Goal: Task Accomplishment & Management: Complete application form

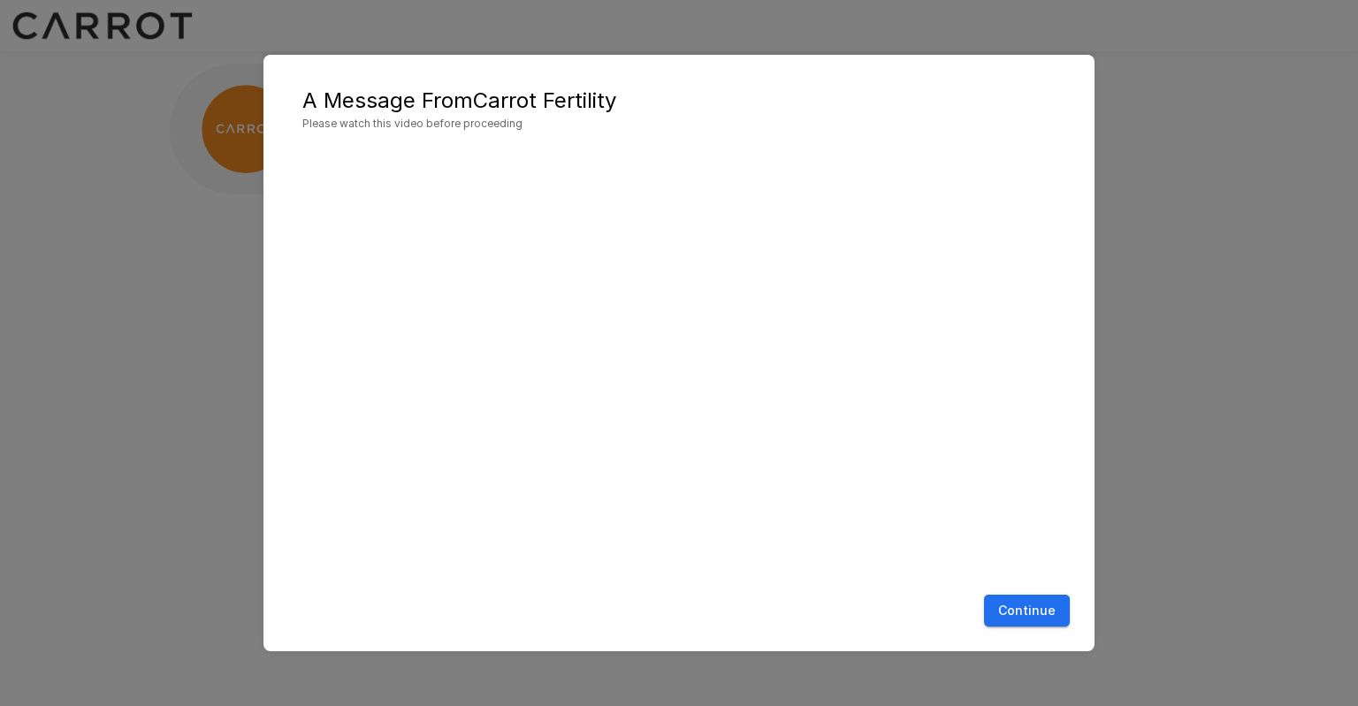
click at [1017, 613] on button "Continue" at bounding box center [1027, 611] width 86 height 33
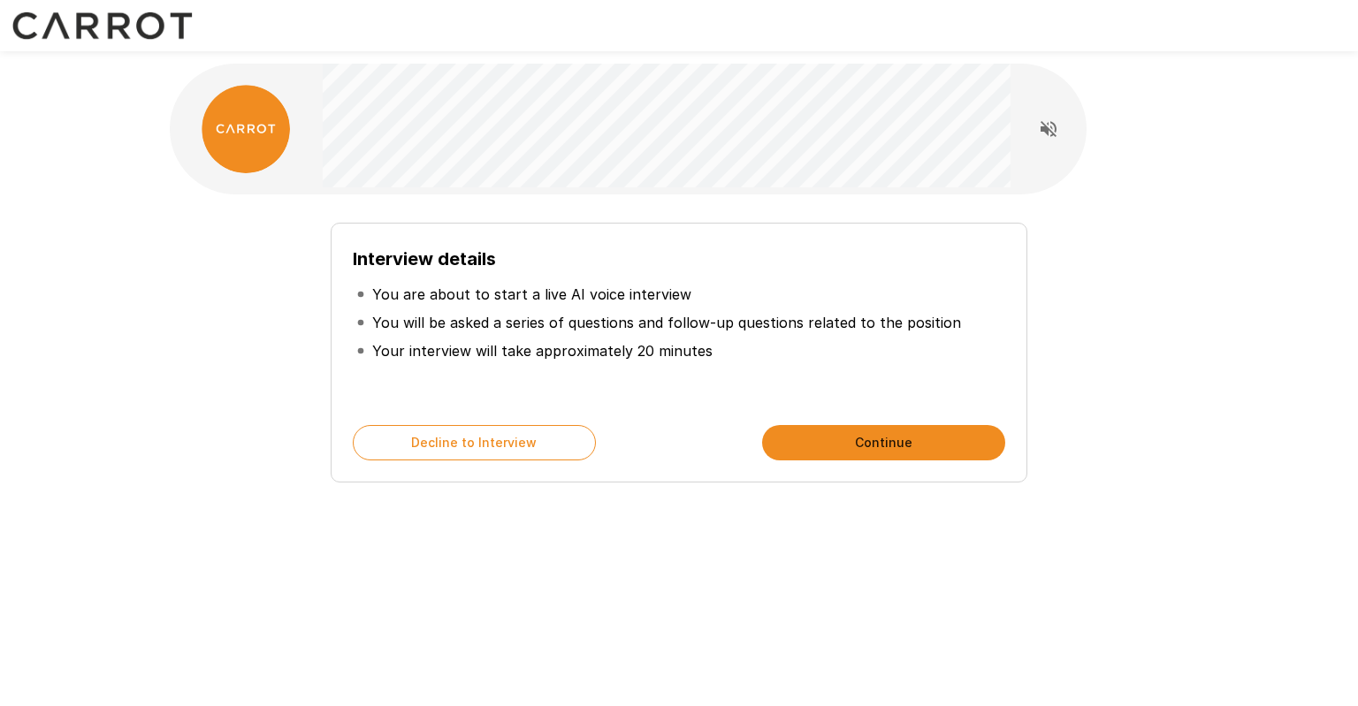
click at [868, 442] on button "Continue" at bounding box center [883, 442] width 243 height 35
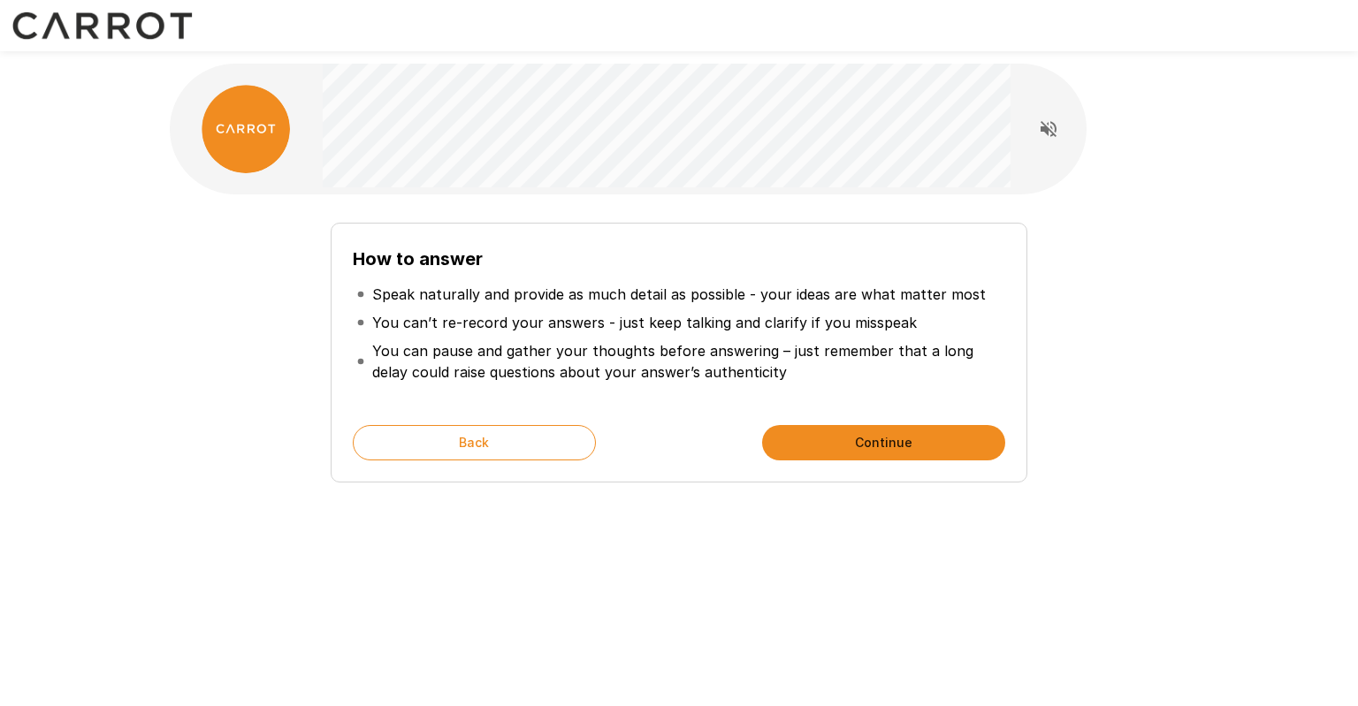
click at [876, 454] on button "Continue" at bounding box center [883, 442] width 243 height 35
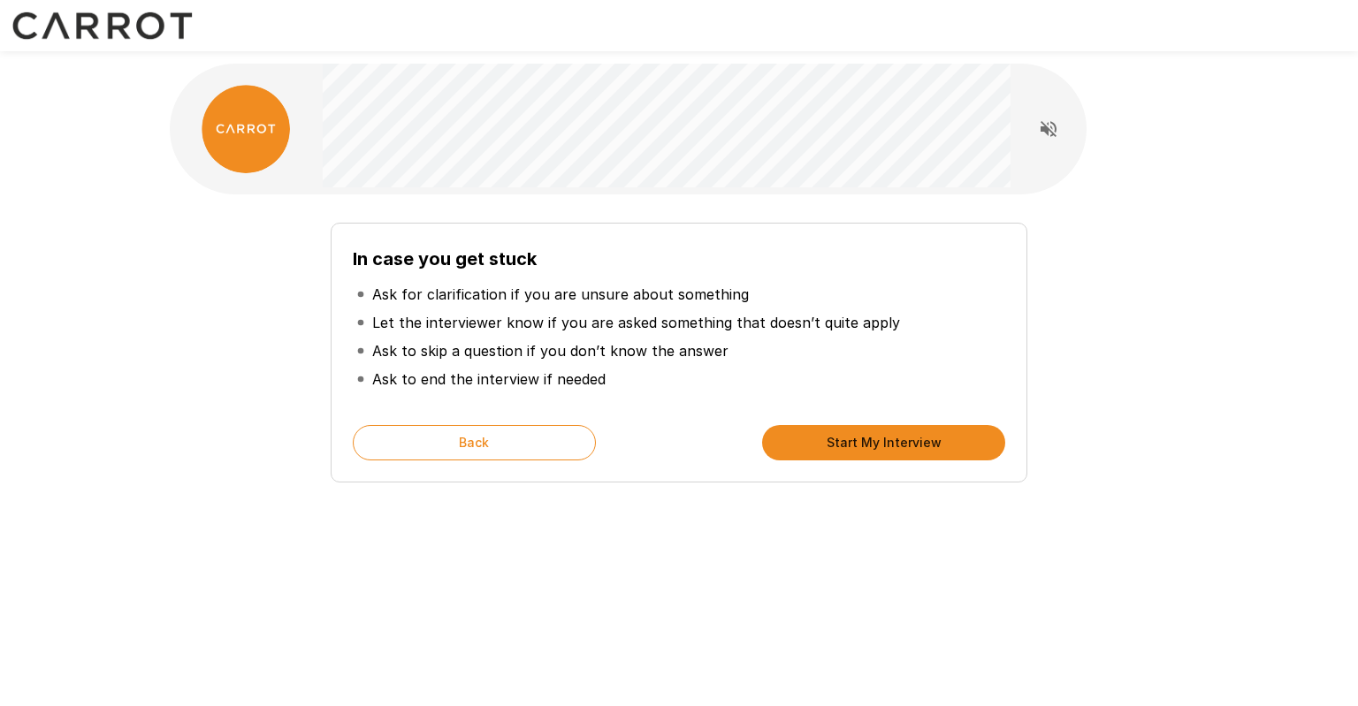
click at [868, 450] on button "Start My Interview" at bounding box center [883, 442] width 243 height 35
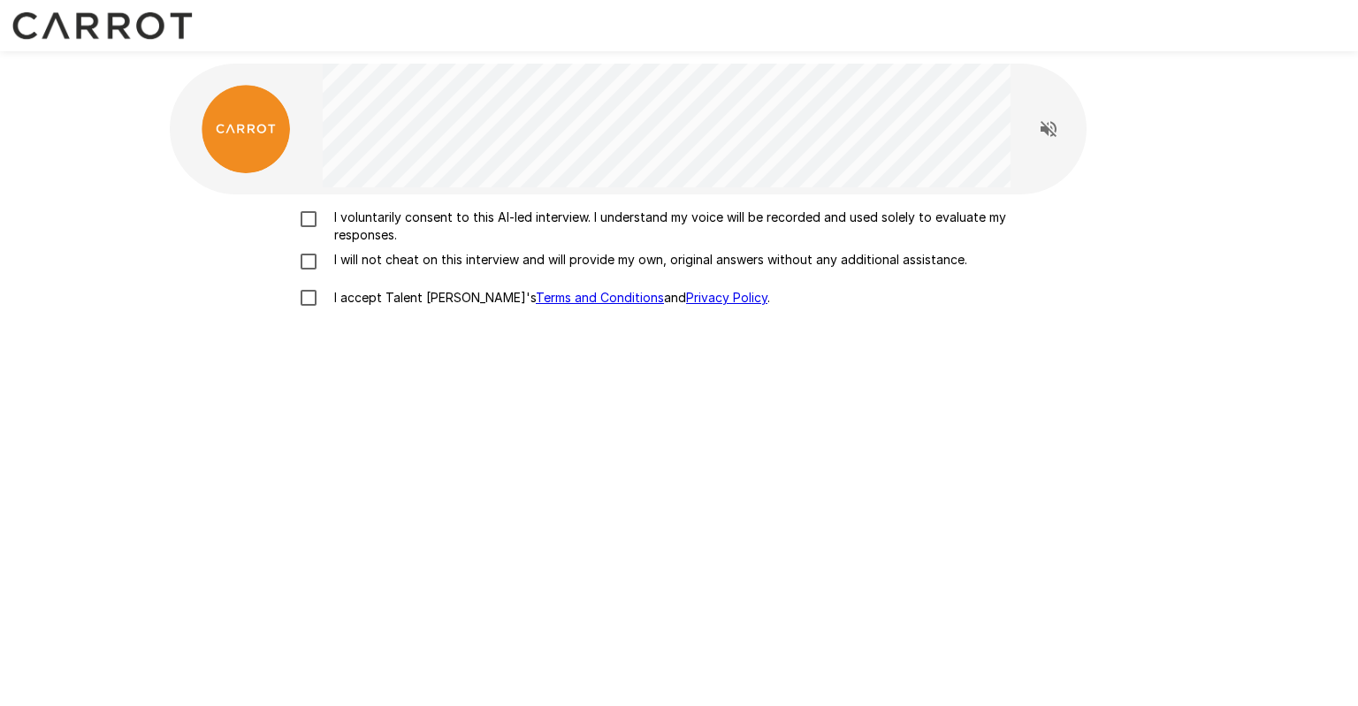
click at [315, 208] on div "I voluntarily consent to this AI-led interview. I understand my voice will be r…" at bounding box center [679, 427] width 1019 height 464
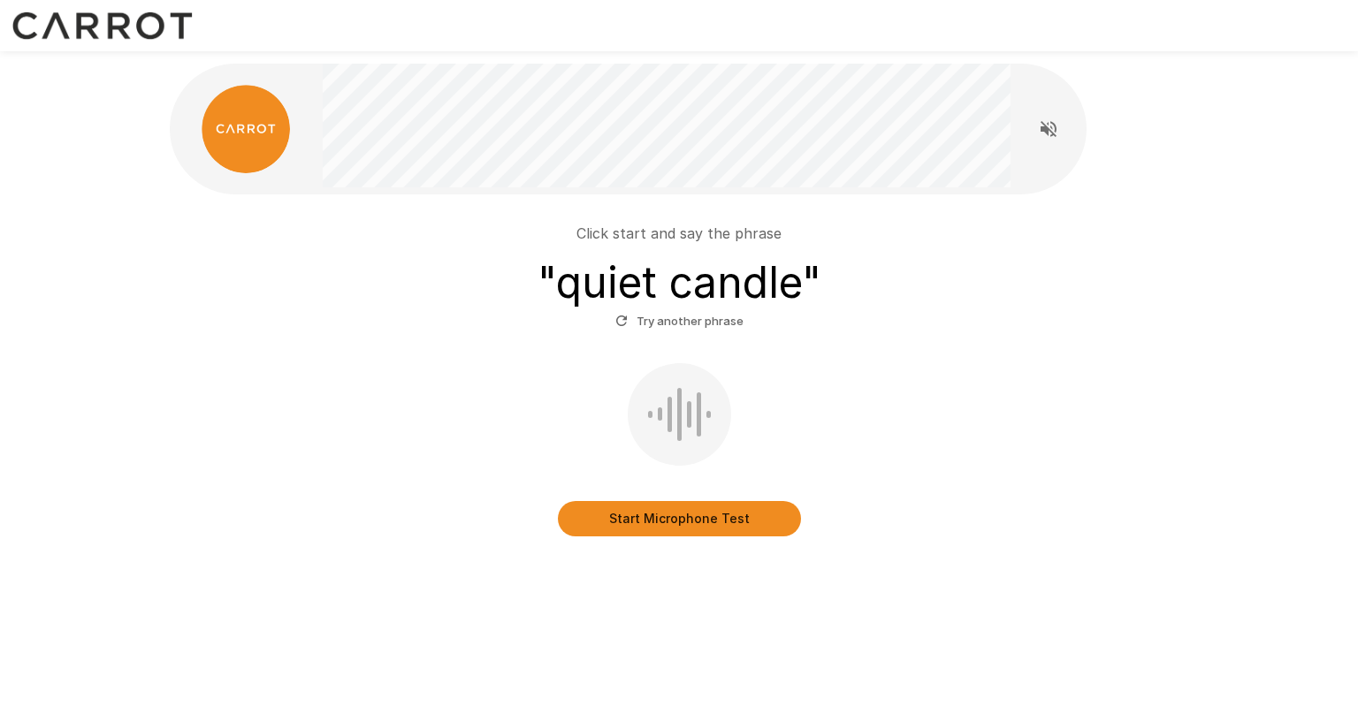
click at [716, 523] on button "Start Microphone Test" at bounding box center [679, 518] width 243 height 35
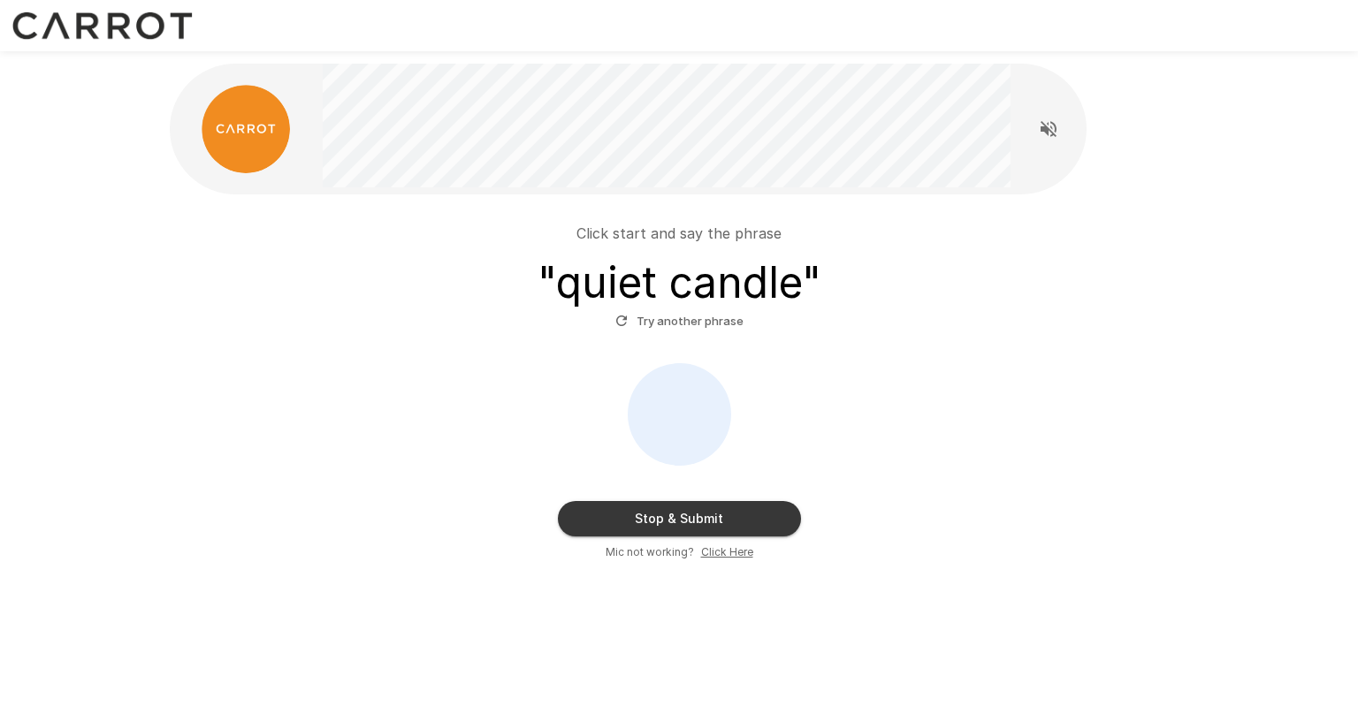
click at [1335, 225] on div "Click start and say the phrase " quiet candle " Try another phrase Stop & Submi…" at bounding box center [679, 355] width 1358 height 710
click at [694, 522] on button "Stop & Submit" at bounding box center [679, 518] width 243 height 35
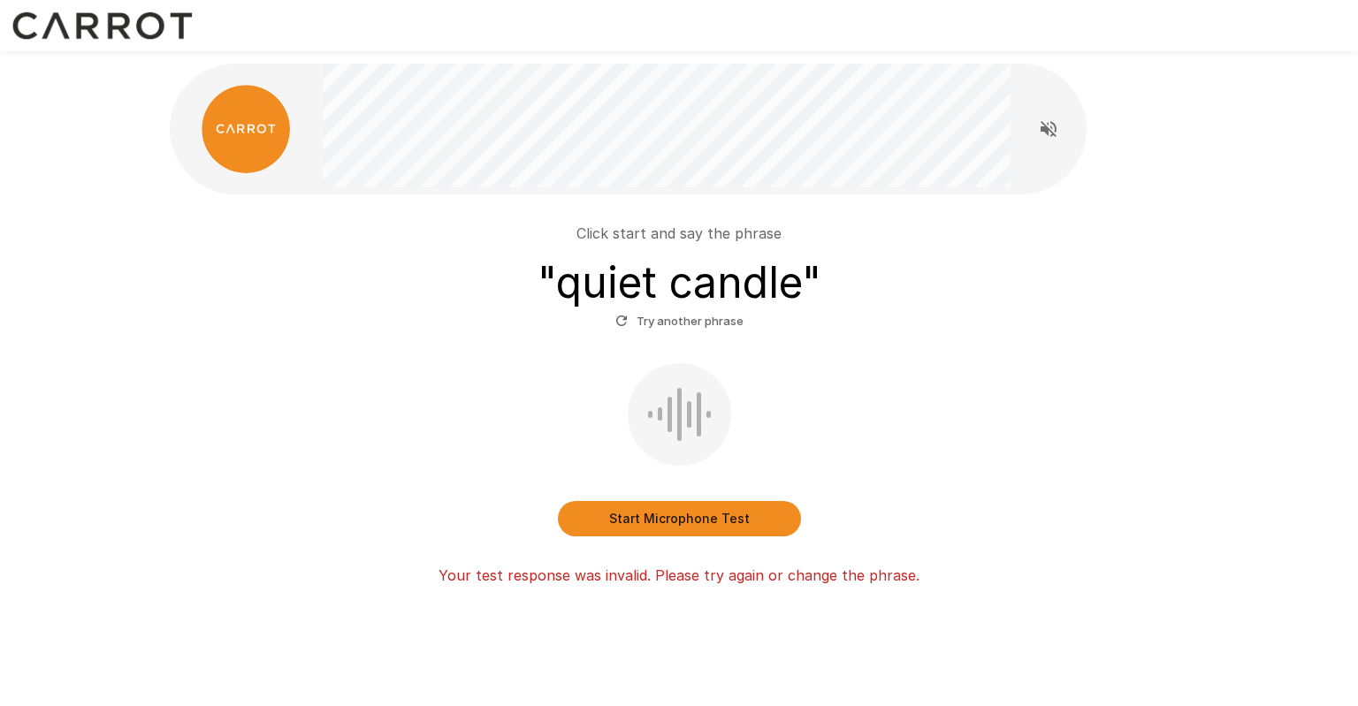
click at [685, 517] on button "Start Microphone Test" at bounding box center [679, 518] width 243 height 35
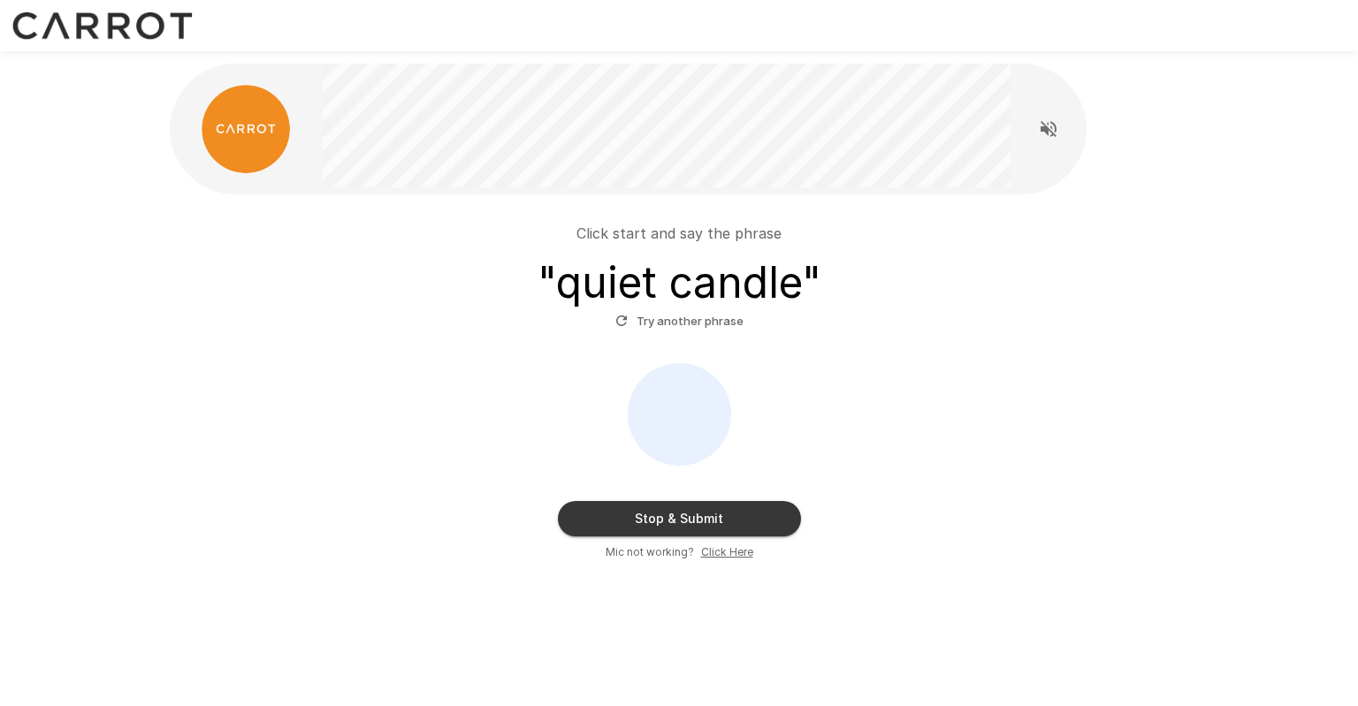
click at [669, 515] on button "Stop & Submit" at bounding box center [679, 518] width 243 height 35
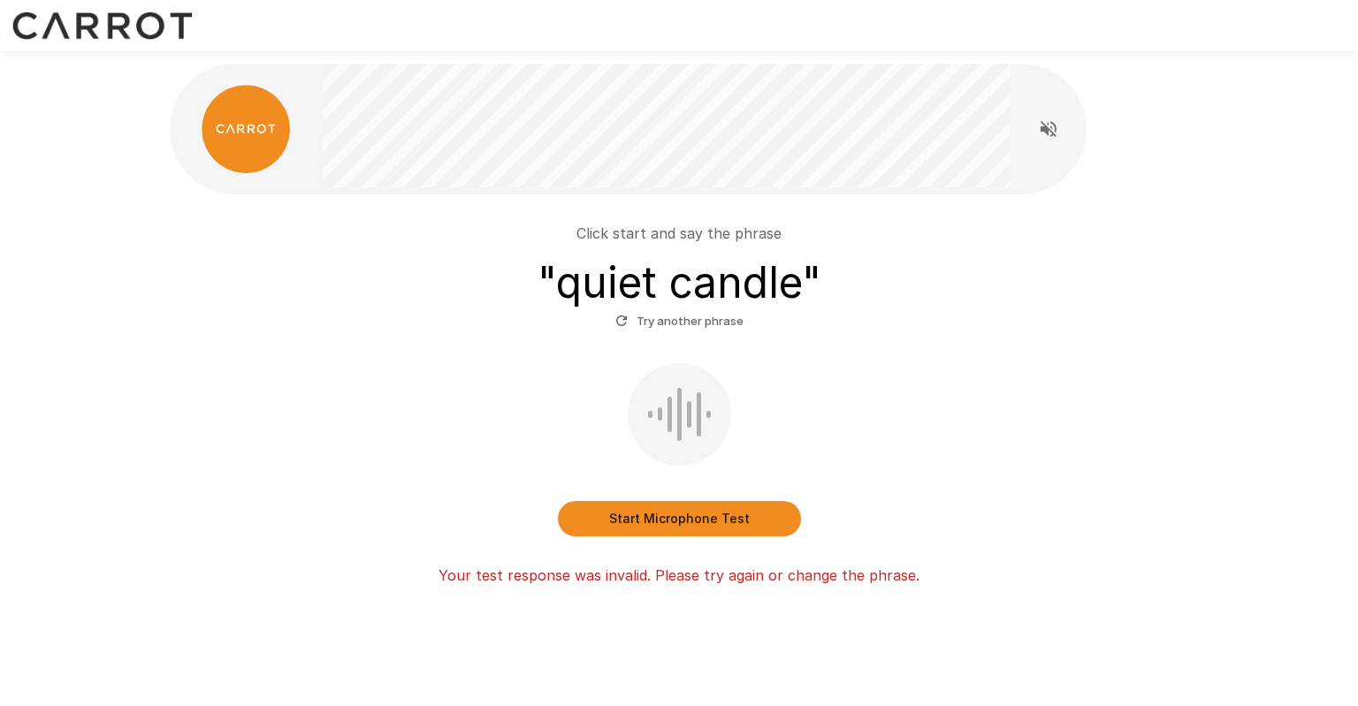
click at [686, 318] on button "Try another phrase" at bounding box center [679, 321] width 137 height 27
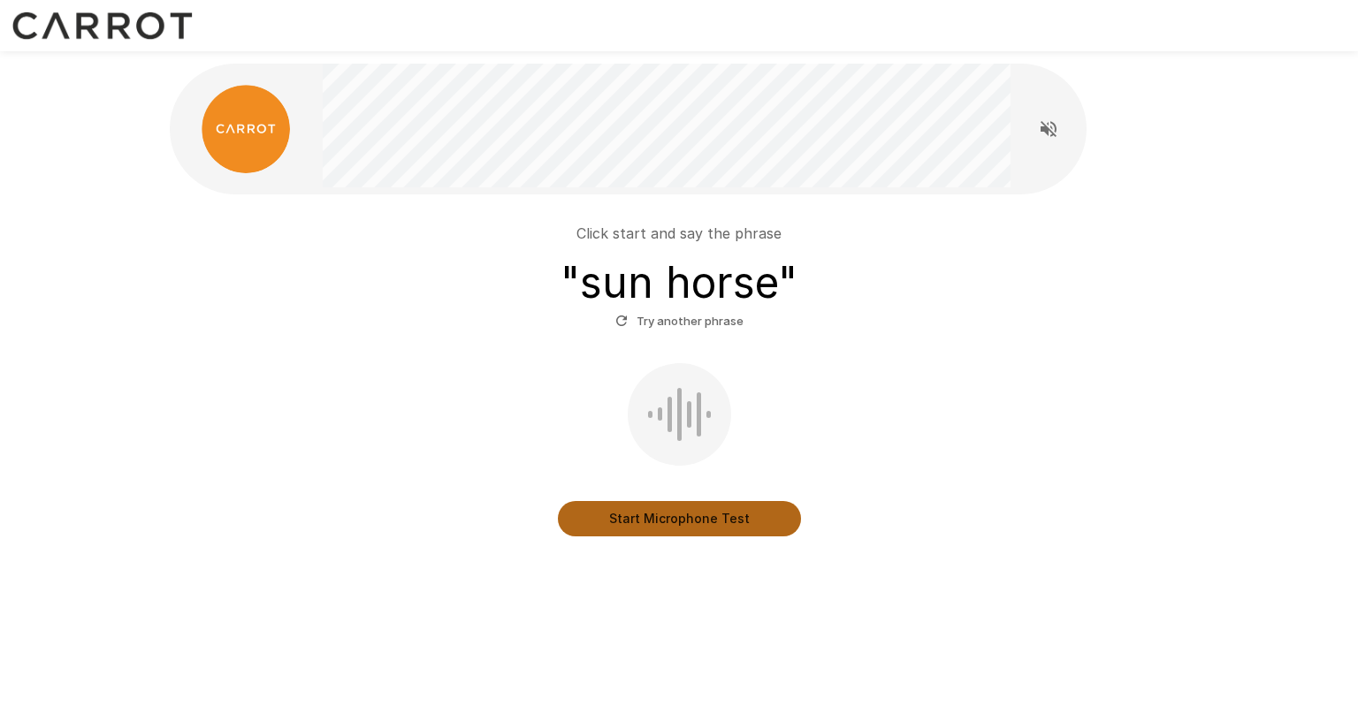
click at [708, 519] on button "Start Microphone Test" at bounding box center [679, 518] width 243 height 35
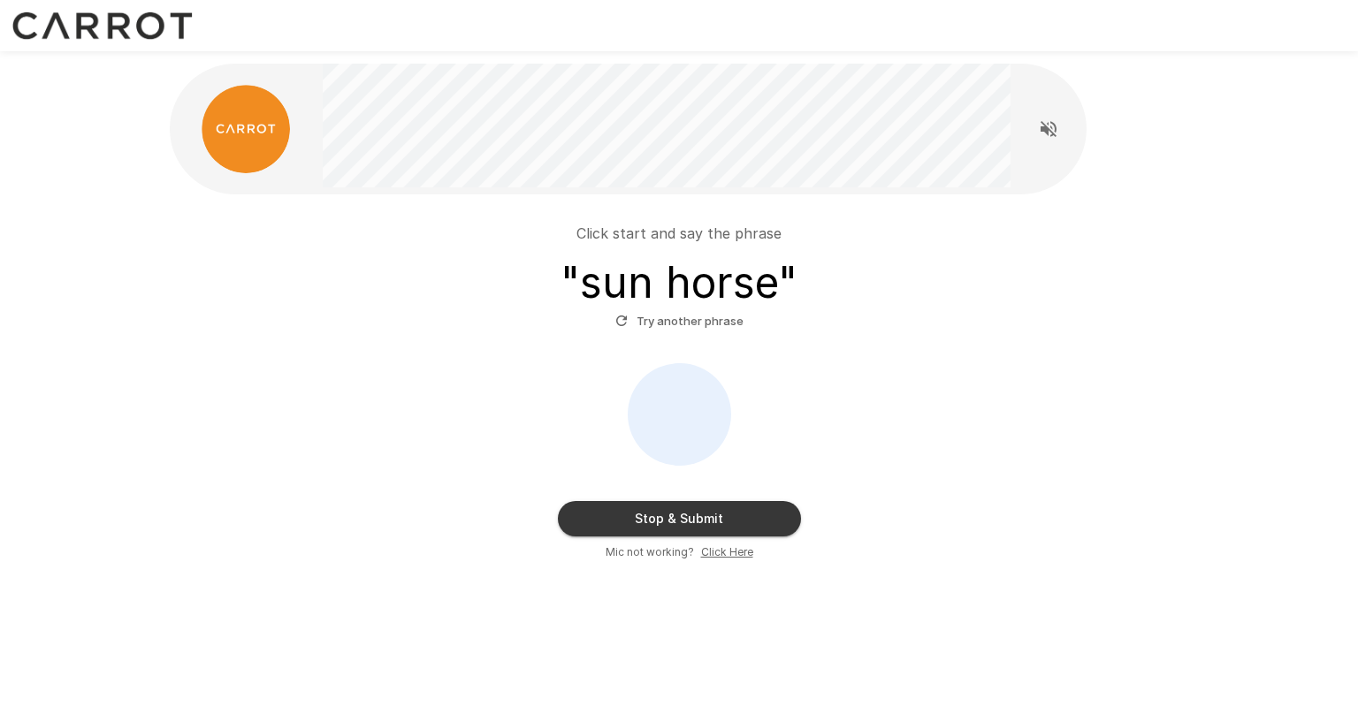
click at [763, 515] on button "Stop & Submit" at bounding box center [679, 518] width 243 height 35
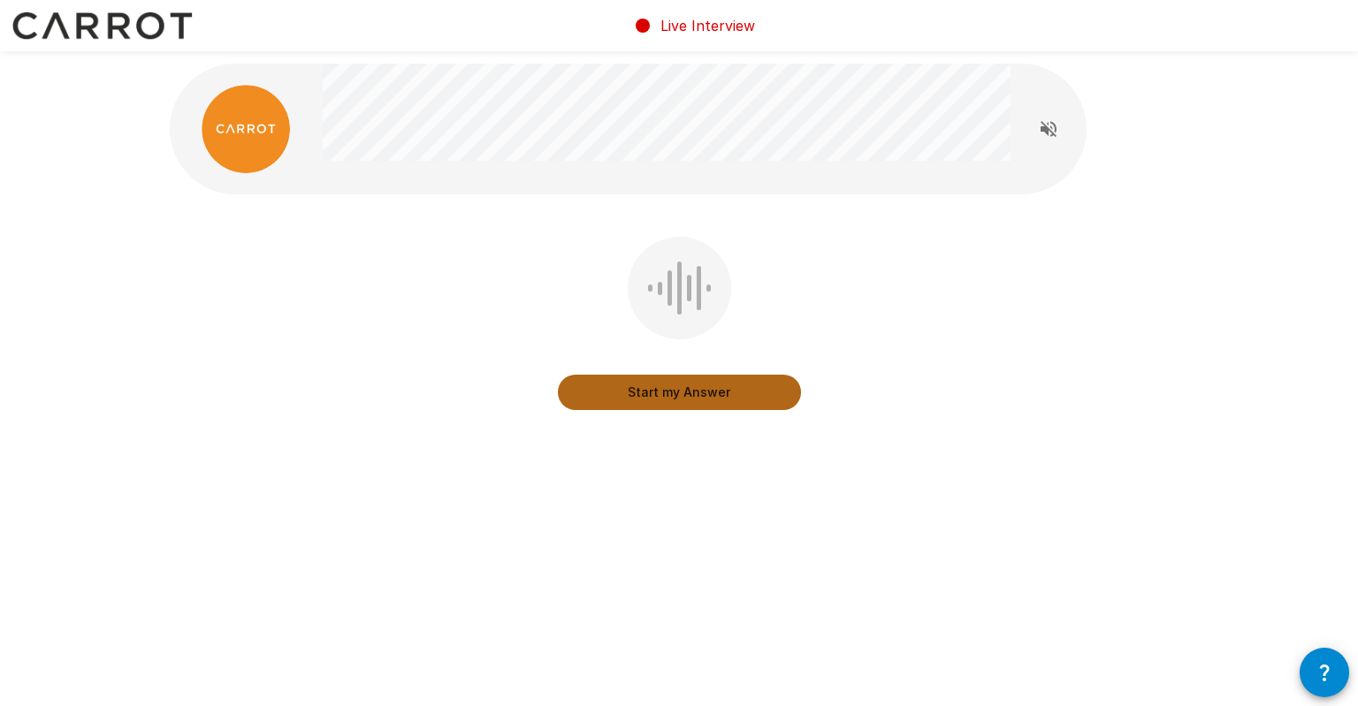
click at [724, 394] on button "Start my Answer" at bounding box center [679, 392] width 243 height 35
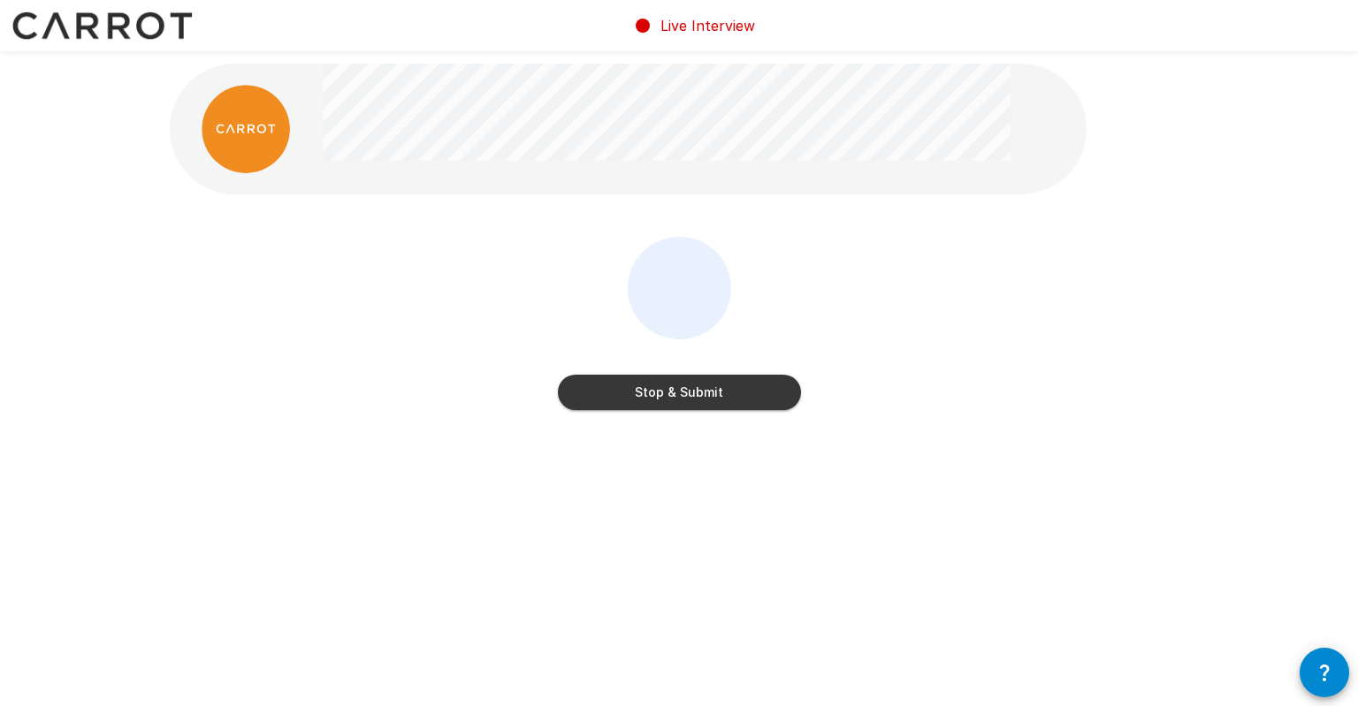
click at [677, 401] on button "Stop & Submit" at bounding box center [679, 392] width 243 height 35
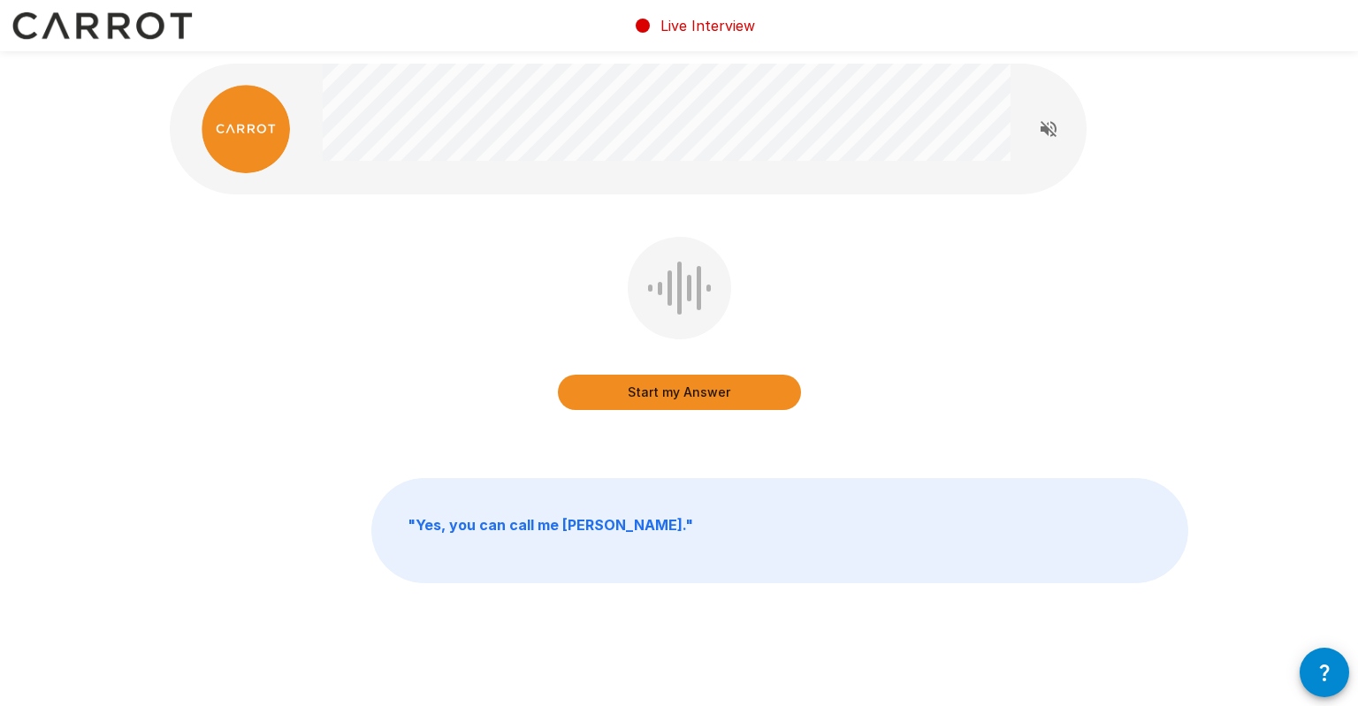
click at [700, 400] on button "Start my Answer" at bounding box center [679, 392] width 243 height 35
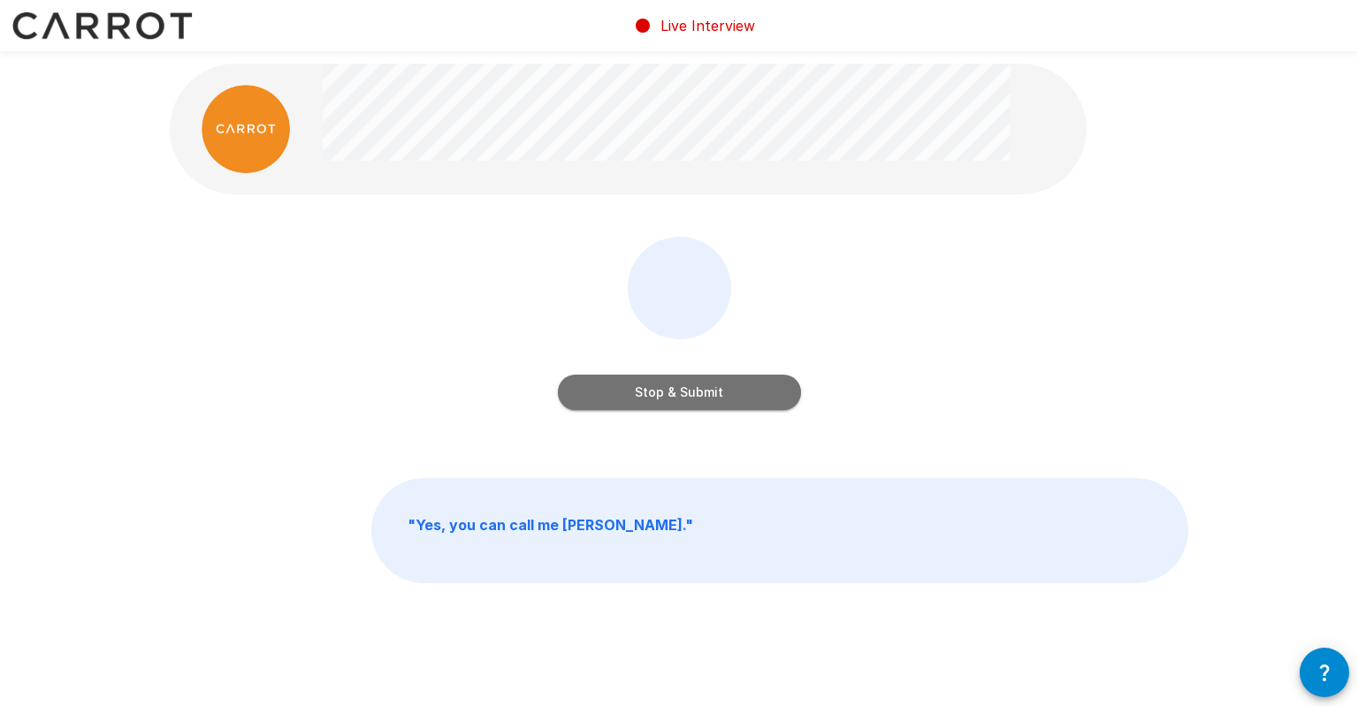
click at [702, 395] on button "Stop & Submit" at bounding box center [679, 392] width 243 height 35
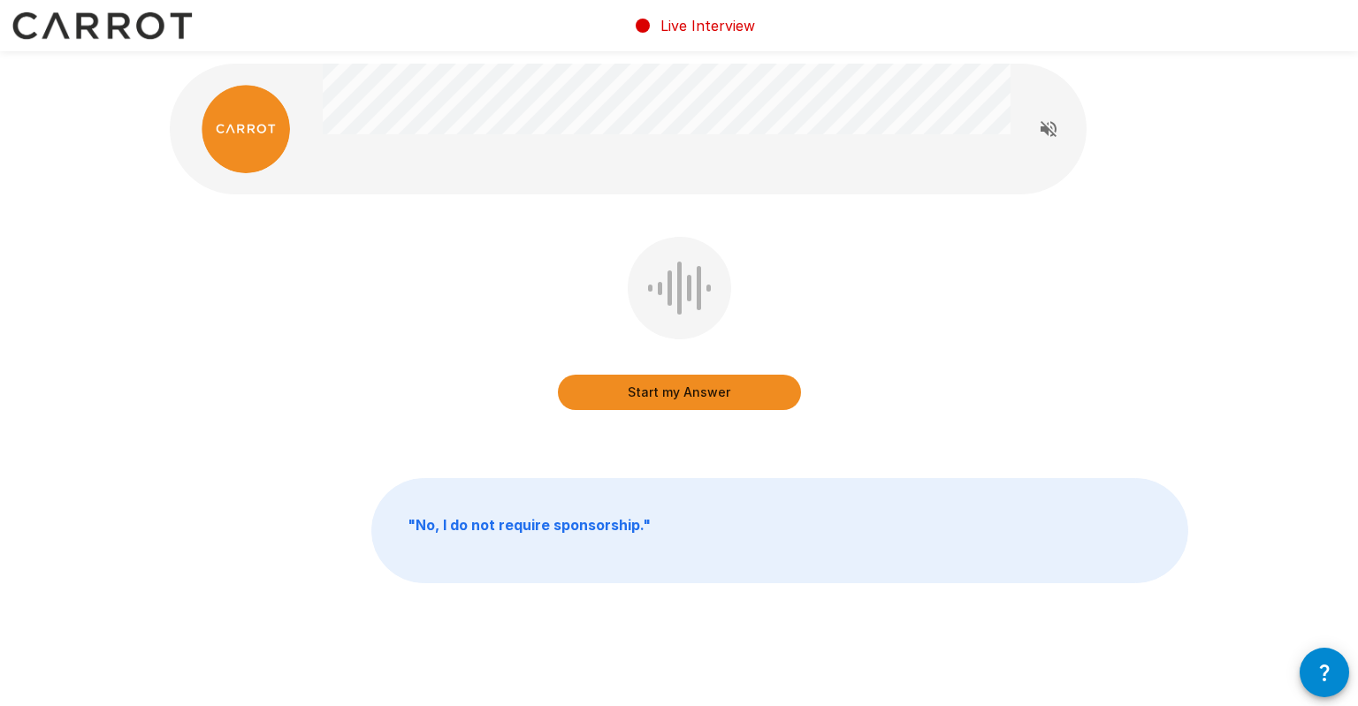
click at [702, 395] on button "Start my Answer" at bounding box center [679, 392] width 243 height 35
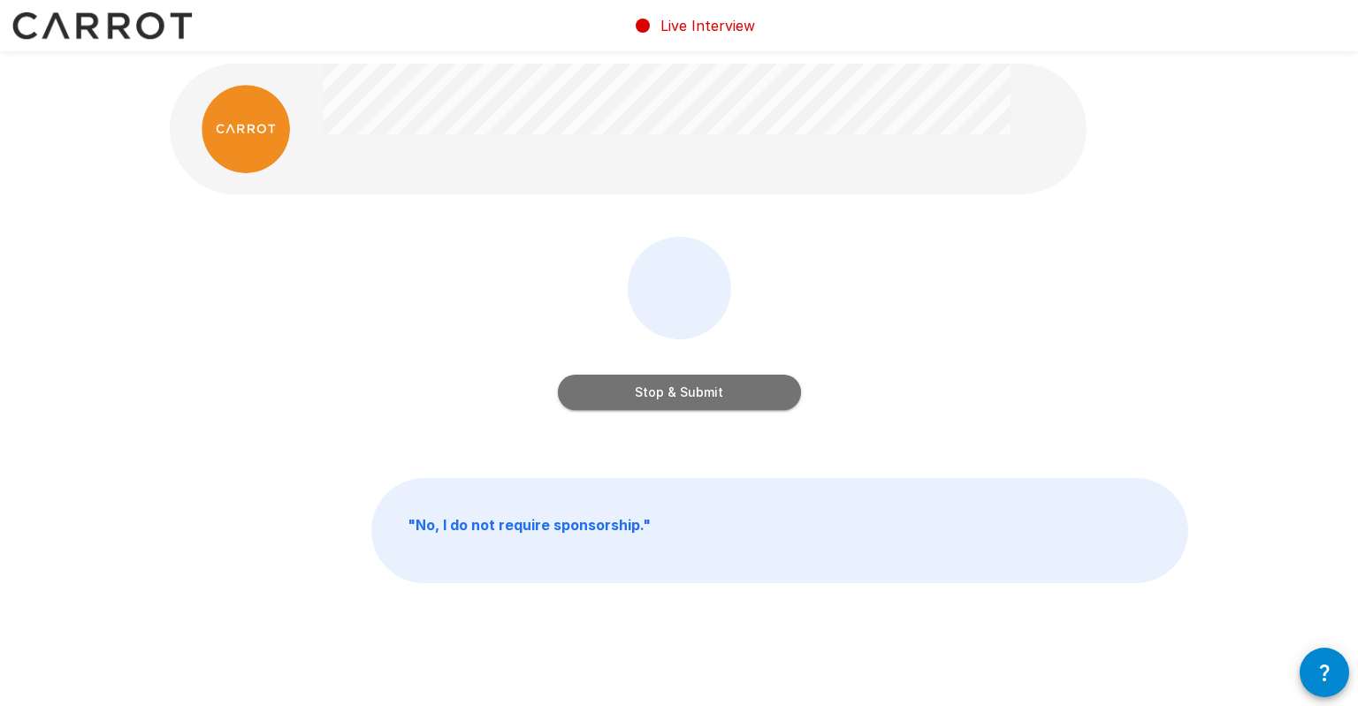
click at [706, 393] on button "Stop & Submit" at bounding box center [679, 392] width 243 height 35
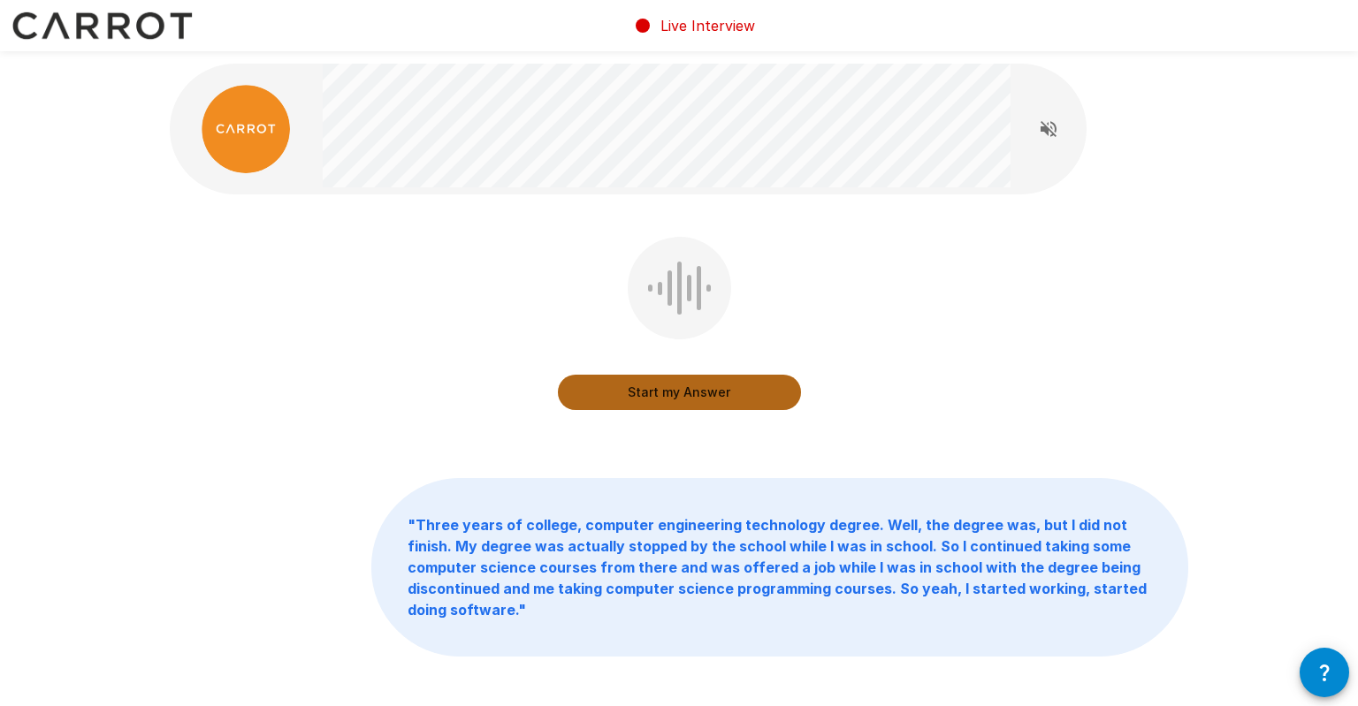
click at [624, 402] on button "Start my Answer" at bounding box center [679, 392] width 243 height 35
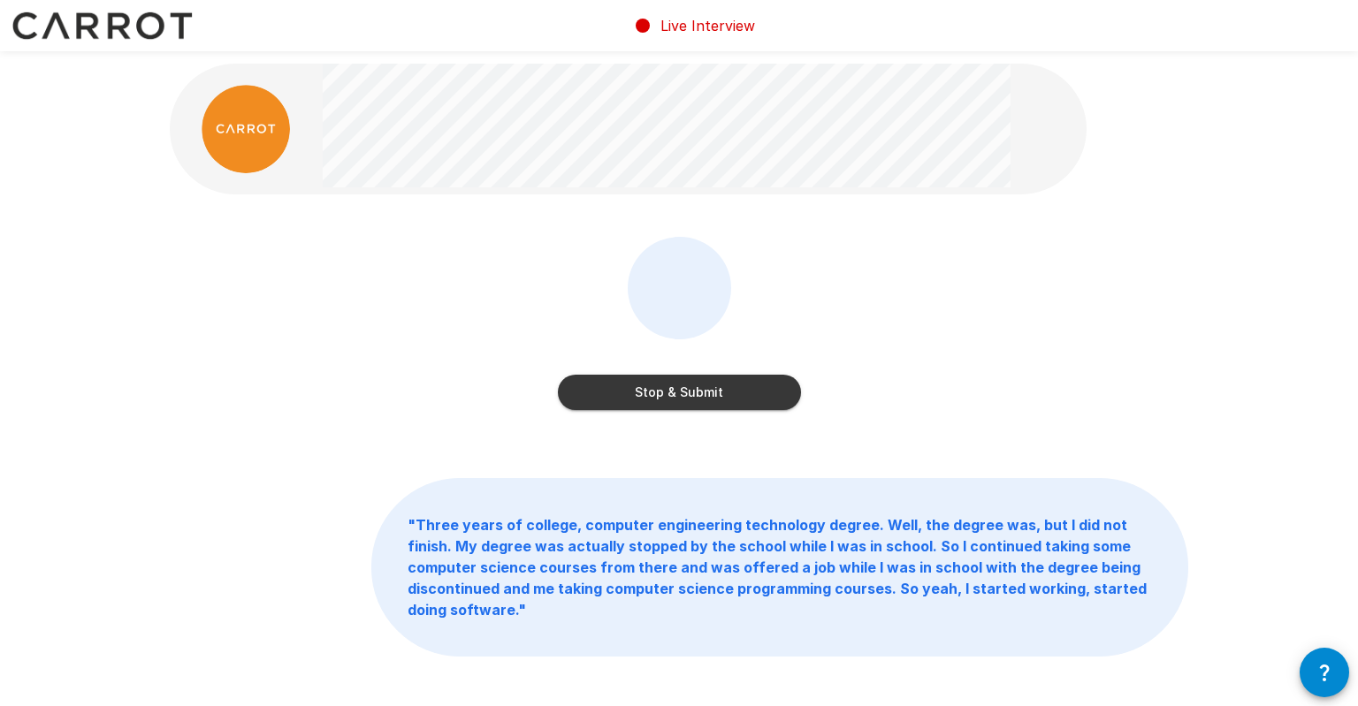
click at [709, 395] on button "Stop & Submit" at bounding box center [679, 392] width 243 height 35
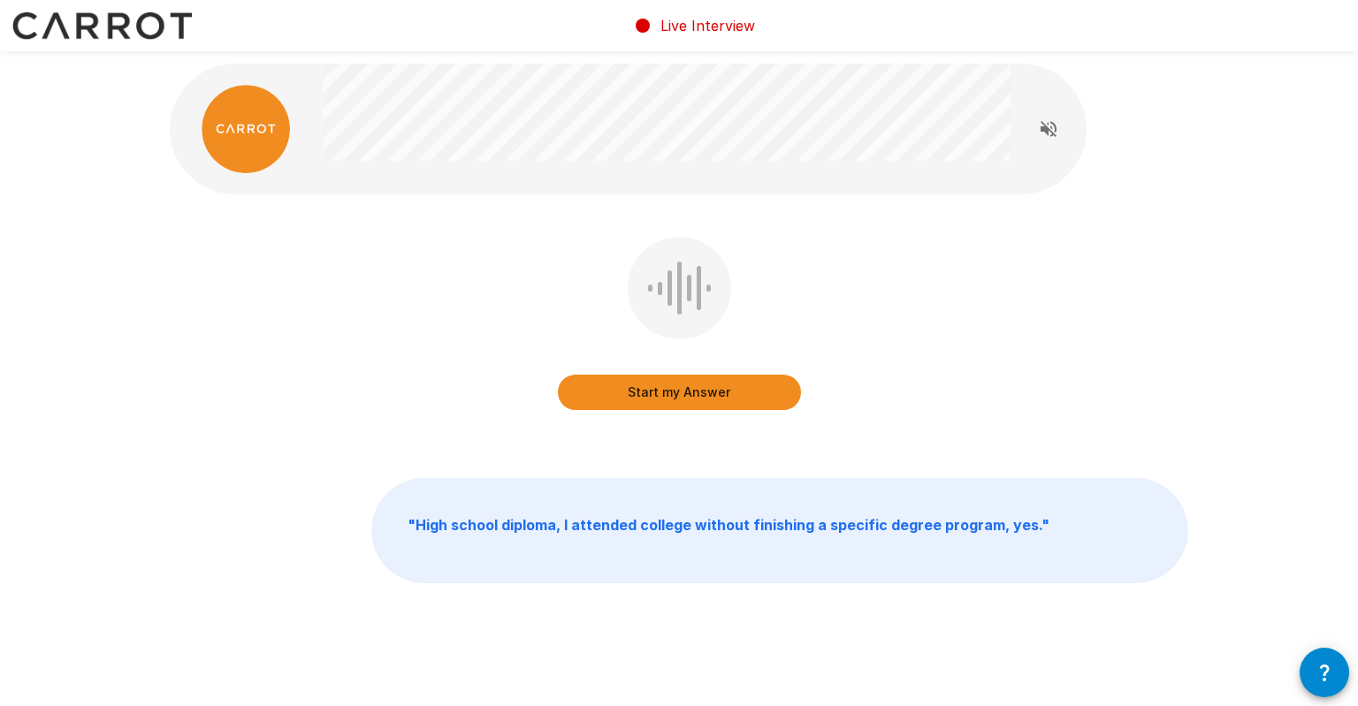
click at [654, 391] on button "Start my Answer" at bounding box center [679, 392] width 243 height 35
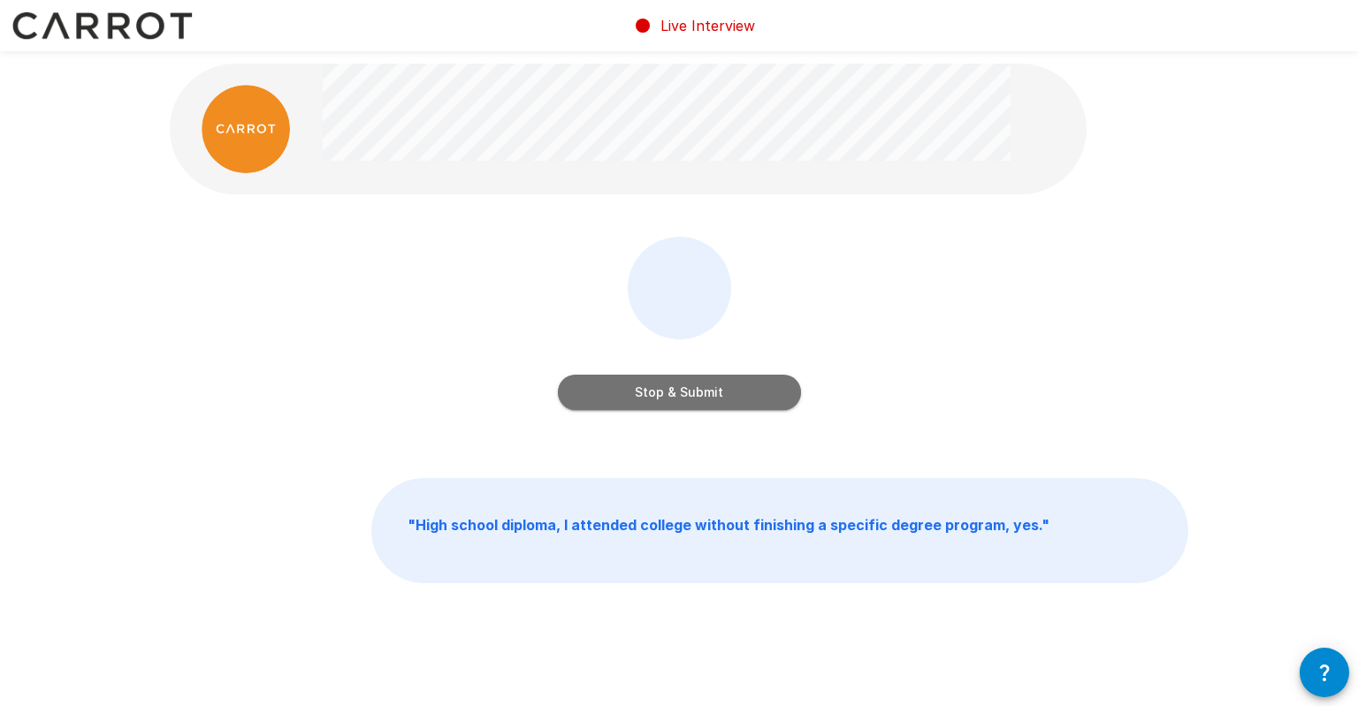
click at [649, 391] on button "Stop & Submit" at bounding box center [679, 392] width 243 height 35
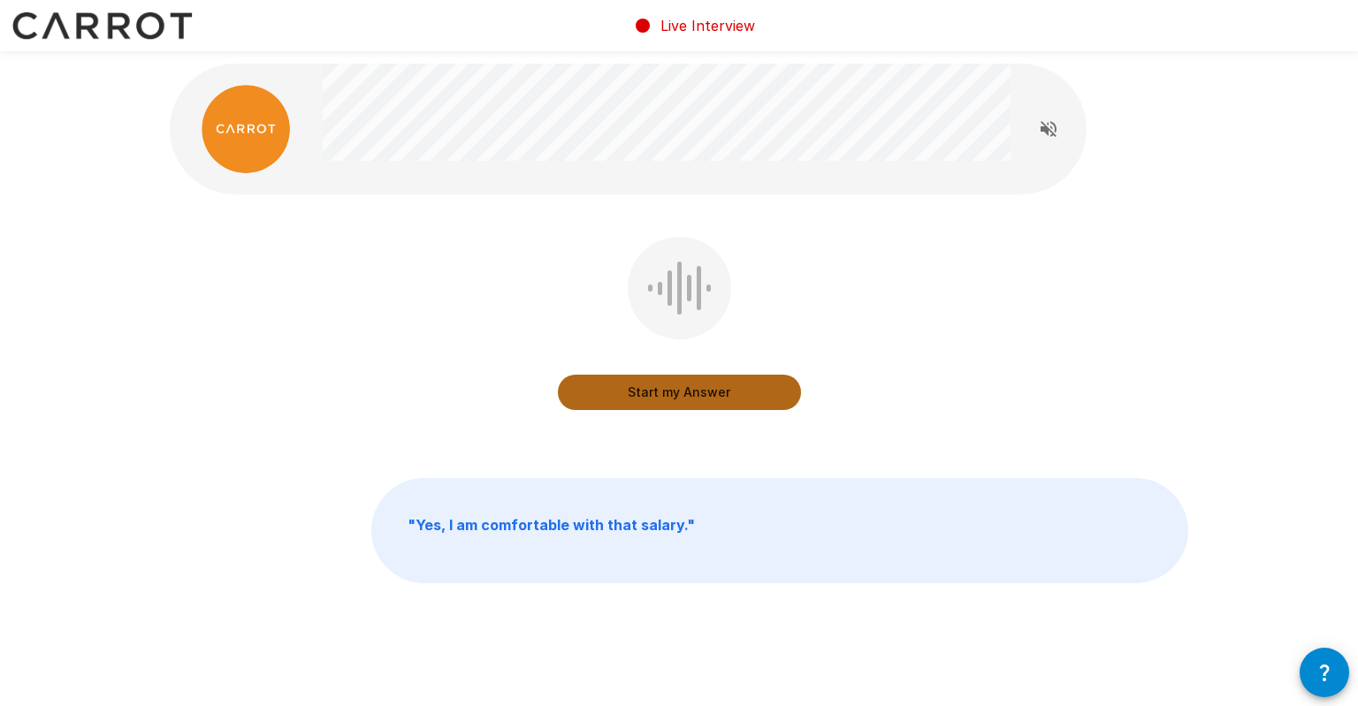
click at [724, 386] on button "Start my Answer" at bounding box center [679, 392] width 243 height 35
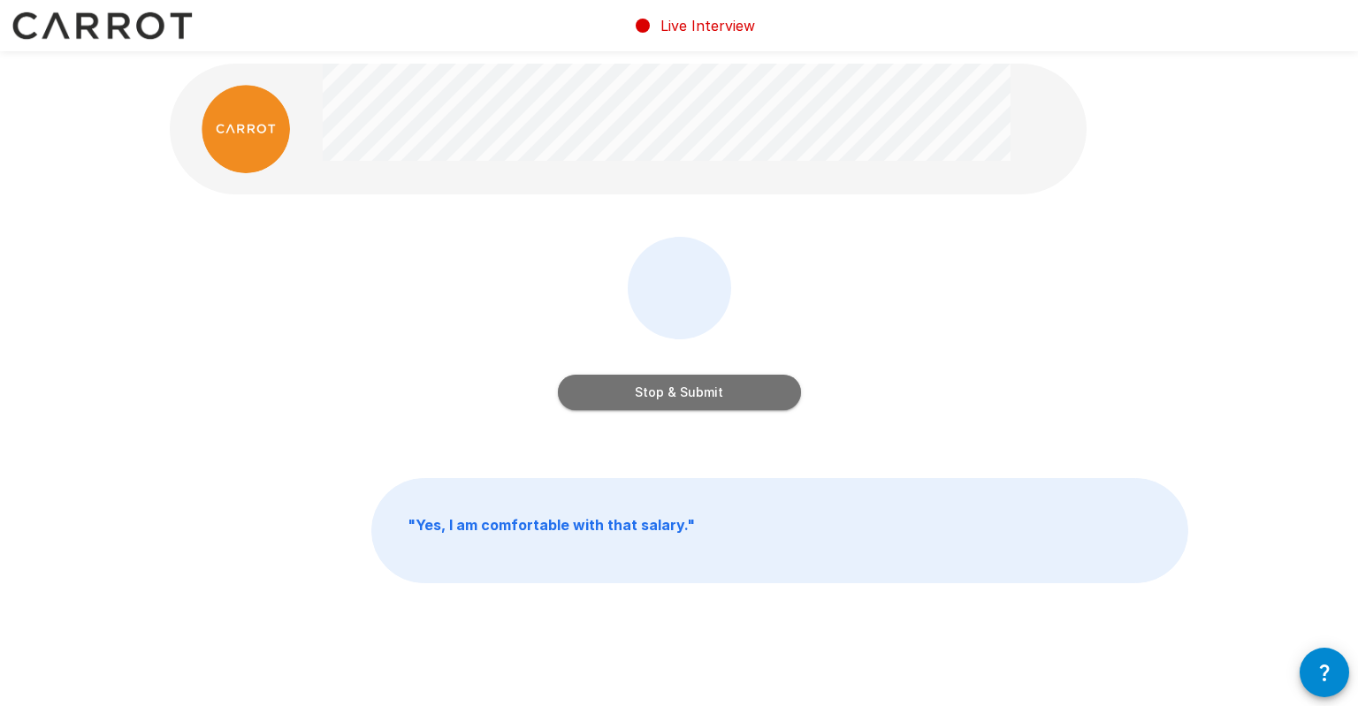
click at [703, 390] on button "Stop & Submit" at bounding box center [679, 392] width 243 height 35
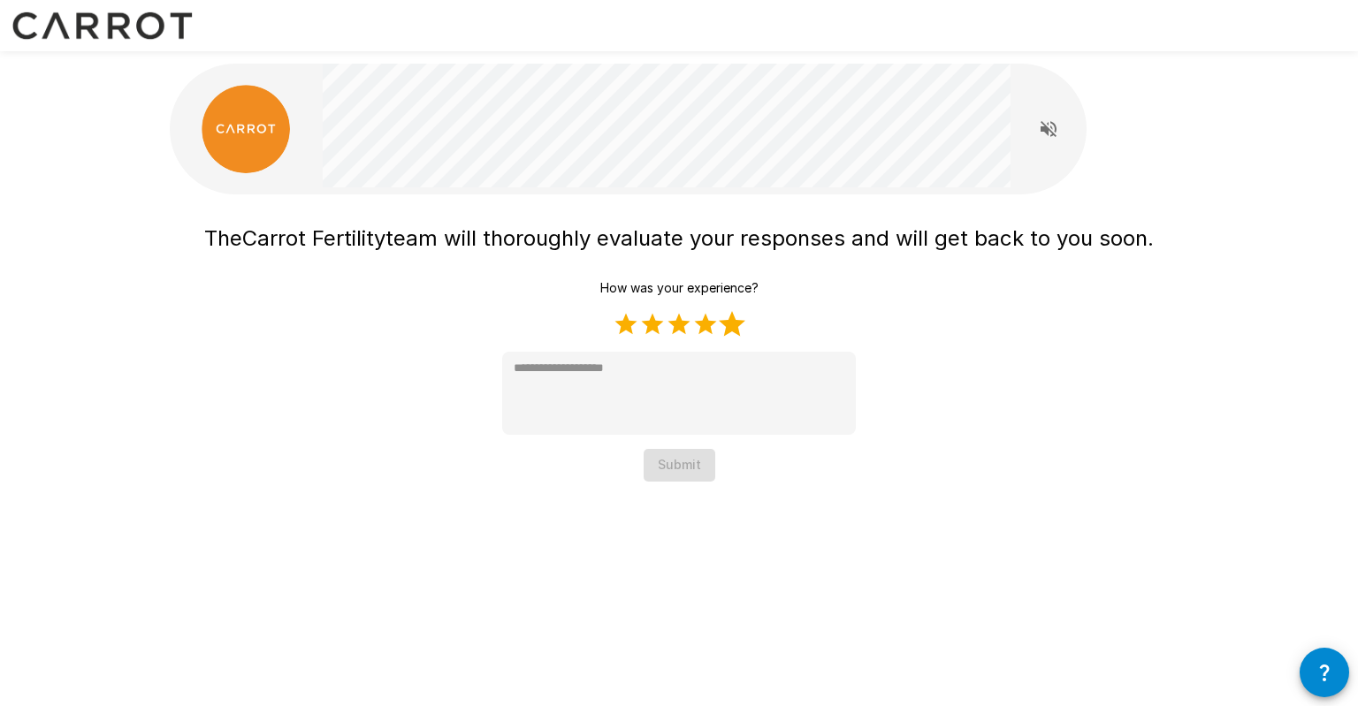
click at [732, 330] on label "5 Stars" at bounding box center [732, 324] width 27 height 27
type textarea "*"
click at [690, 462] on button "Submit" at bounding box center [680, 465] width 72 height 33
